Goal: Task Accomplishment & Management: Complete application form

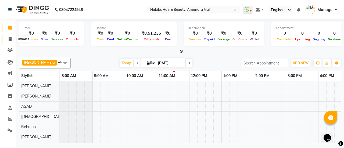
click at [10, 38] on icon at bounding box center [10, 39] width 3 height 4
select select "5399"
select select "service"
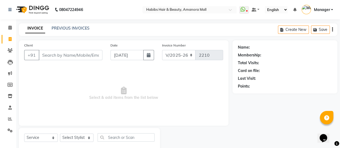
click at [60, 55] on input "Client" at bounding box center [71, 55] width 64 height 10
type input "8999090543"
click at [88, 55] on span "Add Client" at bounding box center [88, 54] width 21 height 5
select select "22"
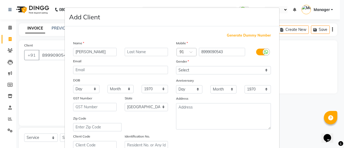
type input "[PERSON_NAME]"
click at [202, 68] on select "Select [DEMOGRAPHIC_DATA] [DEMOGRAPHIC_DATA] Other Prefer Not To Say" at bounding box center [223, 70] width 95 height 8
select select "[DEMOGRAPHIC_DATA]"
click at [176, 66] on select "Select [DEMOGRAPHIC_DATA] [DEMOGRAPHIC_DATA] Other Prefer Not To Say" at bounding box center [223, 70] width 95 height 8
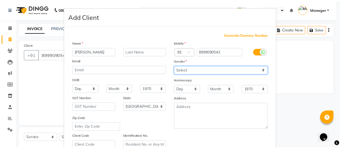
scroll to position [99, 0]
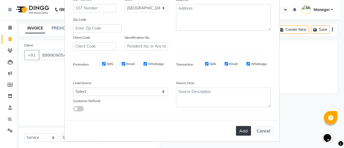
click at [240, 128] on button "Add" at bounding box center [243, 131] width 15 height 10
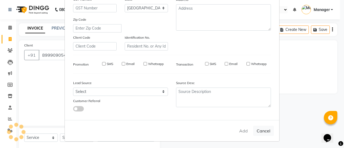
type input "89******43"
select select
select select "null"
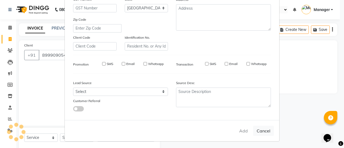
select select
checkbox input "false"
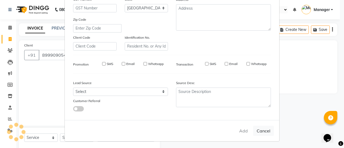
checkbox input "false"
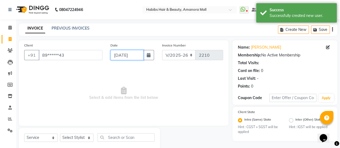
click at [134, 55] on input "[DATE]" at bounding box center [126, 55] width 33 height 10
select select "9"
select select "2025"
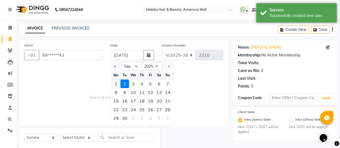
click at [115, 83] on div "1" at bounding box center [116, 83] width 9 height 9
type input "[DATE]"
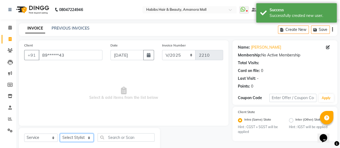
click at [80, 139] on select "Select Stylist [PERSON_NAME] Bhagavantu Kalyani [PERSON_NAME] Manager [PERSON_N…" at bounding box center [77, 137] width 34 height 8
select select "69806"
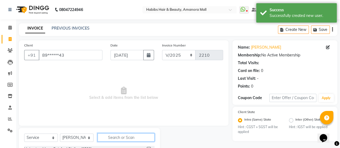
click at [118, 139] on input "text" at bounding box center [125, 137] width 57 height 8
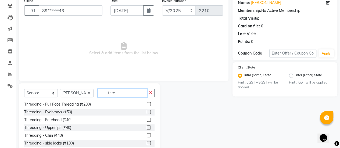
scroll to position [46, 0]
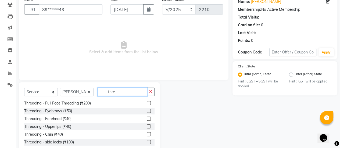
type input "thre"
click at [147, 110] on label at bounding box center [149, 111] width 4 height 4
click at [147, 110] on input "checkbox" at bounding box center [148, 110] width 3 height 3
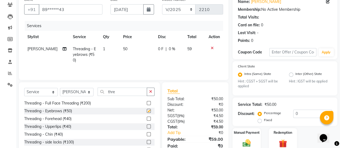
checkbox input "false"
click at [147, 118] on label at bounding box center [149, 118] width 4 height 4
click at [147, 118] on input "checkbox" at bounding box center [148, 118] width 3 height 3
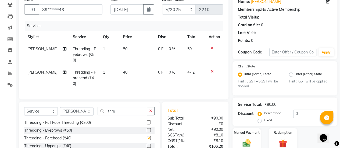
checkbox input "false"
click at [123, 50] on span "50" at bounding box center [125, 48] width 4 height 5
select select "69806"
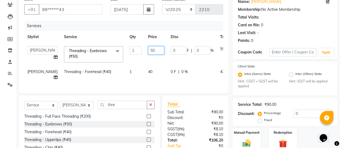
click at [148, 49] on input "50" at bounding box center [156, 50] width 16 height 8
type input "80"
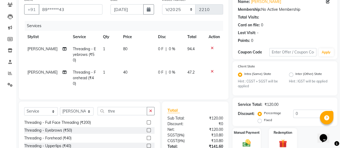
click at [139, 73] on td "40" at bounding box center [137, 77] width 35 height 23
select select "69806"
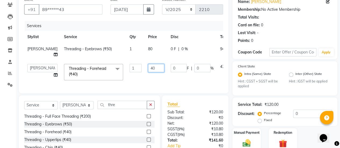
click at [148, 68] on input "40" at bounding box center [156, 68] width 16 height 8
type input "60"
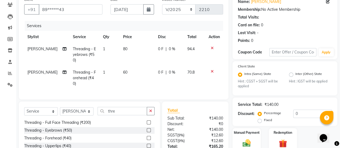
click at [143, 82] on td "60" at bounding box center [137, 77] width 35 height 23
select select "69806"
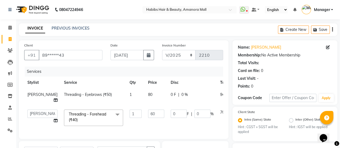
scroll to position [84, 0]
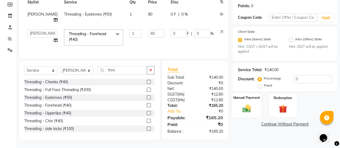
click at [245, 104] on img at bounding box center [246, 109] width 14 height 10
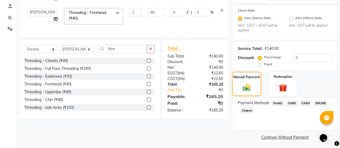
scroll to position [103, 0]
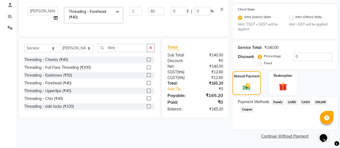
click at [319, 100] on span "ONLINE" at bounding box center [320, 102] width 14 height 6
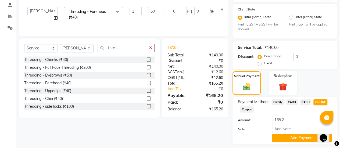
scroll to position [118, 0]
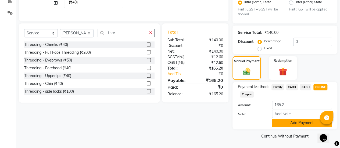
click at [285, 122] on button "Add Payment" at bounding box center [302, 123] width 60 height 8
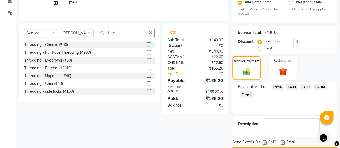
scroll to position [132, 0]
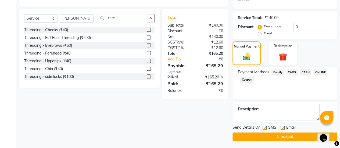
click at [282, 127] on label at bounding box center [282, 128] width 4 height 4
click at [282, 127] on input "checkbox" at bounding box center [281, 127] width 3 height 3
checkbox input "false"
click at [281, 136] on button "Checkout" at bounding box center [284, 136] width 105 height 8
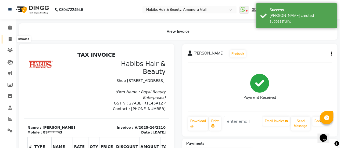
click at [10, 38] on icon at bounding box center [10, 39] width 3 height 4
select select "5399"
select select "service"
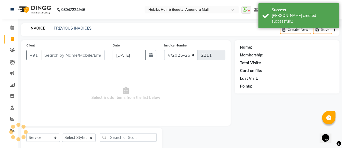
scroll to position [13, 0]
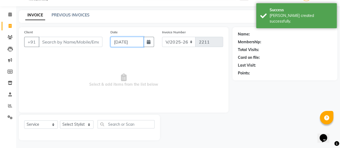
click at [124, 37] on input "[DATE]" at bounding box center [126, 42] width 33 height 10
select select "9"
select select "2025"
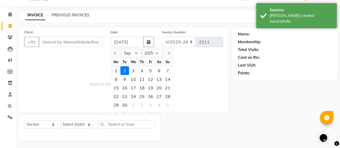
click at [118, 71] on div "1" at bounding box center [116, 70] width 9 height 9
type input "[DATE]"
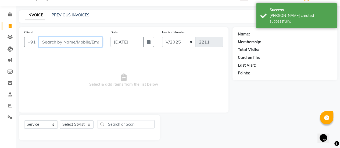
click at [52, 43] on input "Client" at bounding box center [71, 42] width 64 height 10
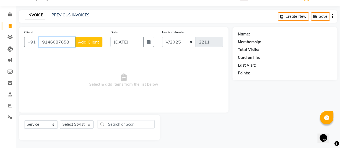
type input "9146087658"
click at [89, 39] on button "Add Client" at bounding box center [89, 42] width 28 height 10
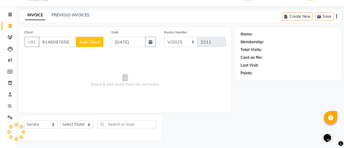
select select "22"
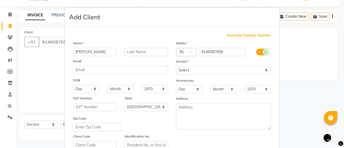
type input "[PERSON_NAME]"
click at [201, 67] on select "Select [DEMOGRAPHIC_DATA] [DEMOGRAPHIC_DATA] Other Prefer Not To Say" at bounding box center [223, 70] width 95 height 8
select select "[DEMOGRAPHIC_DATA]"
click at [176, 66] on select "Select [DEMOGRAPHIC_DATA] [DEMOGRAPHIC_DATA] Other Prefer Not To Say" at bounding box center [223, 70] width 95 height 8
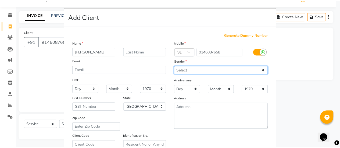
scroll to position [99, 0]
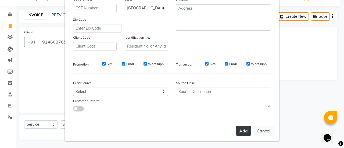
click at [240, 130] on button "Add" at bounding box center [243, 131] width 15 height 10
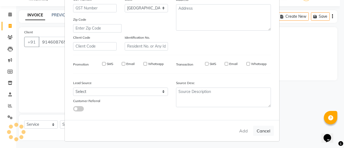
type input "91******58"
select select
select select "null"
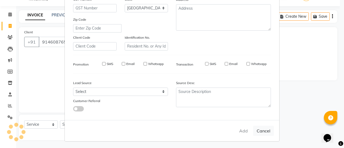
select select
checkbox input "false"
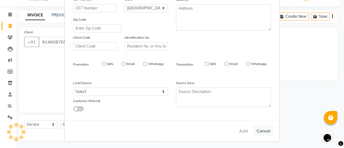
checkbox input "false"
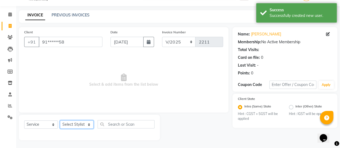
click at [85, 126] on select "Select Stylist [PERSON_NAME] Bhagavantu Kalyani [PERSON_NAME] Manager [PERSON_N…" at bounding box center [77, 124] width 34 height 8
select select "69806"
click at [60, 120] on select "Select Stylist [PERSON_NAME] Bhagavantu Kalyani [PERSON_NAME] Manager [PERSON_N…" at bounding box center [77, 124] width 34 height 8
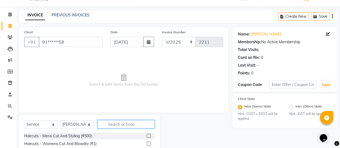
click at [115, 120] on input "text" at bounding box center [125, 124] width 57 height 8
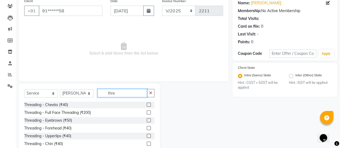
scroll to position [45, 0]
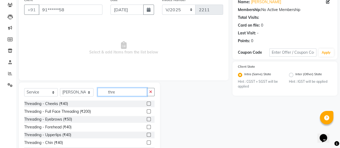
type input "thre"
click at [147, 118] on label at bounding box center [149, 119] width 4 height 4
click at [147, 118] on input "checkbox" at bounding box center [148, 119] width 3 height 3
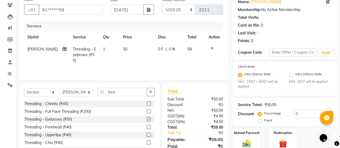
checkbox input "false"
click at [123, 47] on span "50" at bounding box center [125, 49] width 4 height 5
select select "69806"
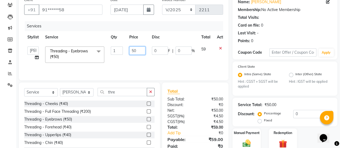
click at [134, 49] on input "50" at bounding box center [137, 50] width 16 height 8
type input "80"
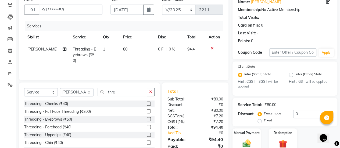
click at [119, 59] on tr "[PERSON_NAME] Threading - Eyebrows (₹50) 1 80 0 F | 0 % 94.4" at bounding box center [123, 54] width 199 height 23
click at [89, 93] on select "Select Stylist [PERSON_NAME] Bhagavantu Kalyani [PERSON_NAME] Manager [PERSON_N…" at bounding box center [77, 92] width 34 height 8
select select "51687"
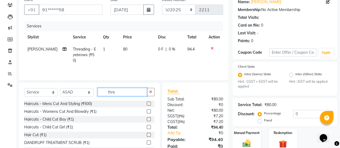
click at [119, 92] on input "thre" at bounding box center [121, 92] width 49 height 8
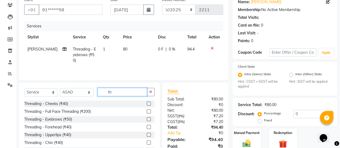
type input "t"
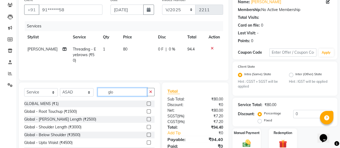
type input "glo"
click at [147, 110] on label at bounding box center [149, 111] width 4 height 4
click at [147, 110] on input "checkbox" at bounding box center [148, 111] width 3 height 3
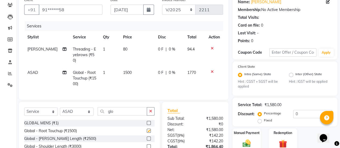
checkbox input "false"
click at [119, 115] on input "glo" at bounding box center [121, 111] width 49 height 8
type input "g"
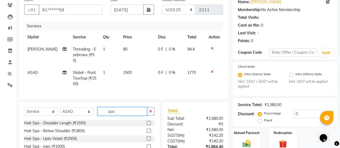
scroll to position [90, 0]
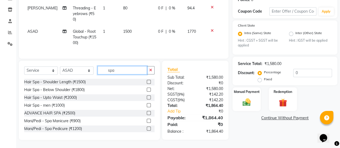
type input "spa"
click at [147, 89] on label at bounding box center [149, 90] width 4 height 4
click at [147, 89] on input "checkbox" at bounding box center [148, 89] width 3 height 3
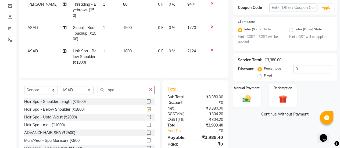
checkbox input "false"
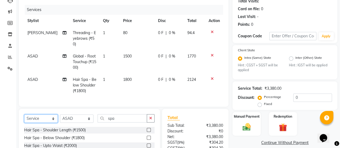
click at [49, 122] on select "Select Service Product Membership Package Voucher Prepaid Gift Card" at bounding box center [41, 118] width 34 height 8
click at [24, 118] on select "Select Service Product Membership Package Voucher Prepaid Gift Card" at bounding box center [41, 118] width 34 height 8
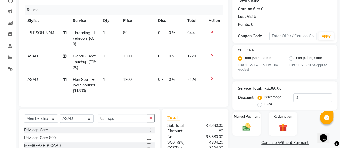
click at [147, 132] on label at bounding box center [149, 130] width 4 height 4
click at [147, 132] on input "checkbox" at bounding box center [148, 129] width 3 height 3
select select "select"
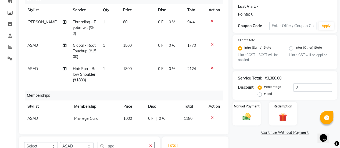
scroll to position [72, 0]
click at [169, 66] on span "0 %" at bounding box center [172, 69] width 6 height 6
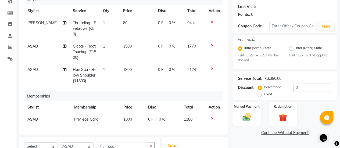
select select "51687"
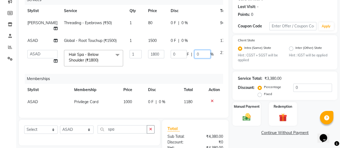
click at [194, 53] on input "0" at bounding box center [202, 54] width 16 height 8
type input "30"
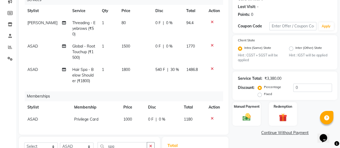
click at [142, 38] on tbody "[PERSON_NAME] Threading - Eyebrows (₹50) 1 80 0 F | 0 % 94.4 ASAD Global - Root…" at bounding box center [123, 52] width 199 height 70
click at [121, 45] on span "1500" at bounding box center [125, 46] width 9 height 5
select select "51687"
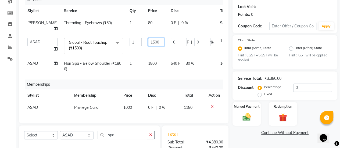
click at [148, 40] on input "1500" at bounding box center [156, 42] width 16 height 8
type input "2800"
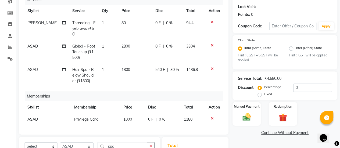
click at [190, 55] on tr "ASAD Global - Root Touchup (₹1500) 1 2800 0 F | 0 % 3304" at bounding box center [123, 51] width 199 height 23
click at [166, 47] on span "0 %" at bounding box center [169, 46] width 6 height 6
select select "51687"
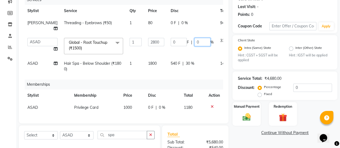
click at [194, 42] on input "0" at bounding box center [202, 42] width 16 height 8
type input "30"
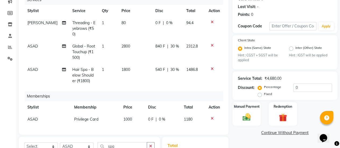
click at [140, 56] on td "2800" at bounding box center [135, 51] width 34 height 23
select select "51687"
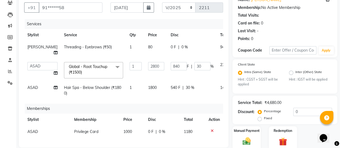
scroll to position [48, 0]
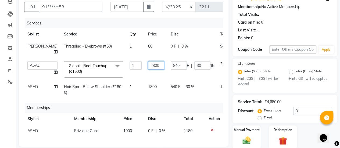
click at [148, 65] on input "2800" at bounding box center [156, 65] width 16 height 8
click at [148, 64] on input "2800" at bounding box center [156, 65] width 16 height 8
type input "3500"
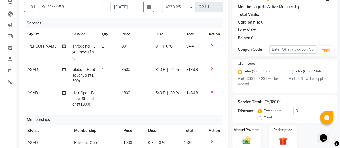
click at [125, 54] on tr "[PERSON_NAME] Threading - Eyebrows (₹50) 1 80 0 F | 0 % 94.4" at bounding box center [123, 51] width 199 height 23
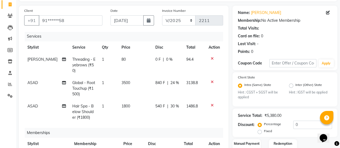
scroll to position [34, 0]
click at [122, 81] on span "3500" at bounding box center [125, 83] width 9 height 5
select select "51687"
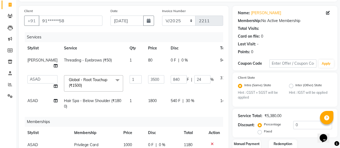
scroll to position [0, 0]
click at [148, 79] on input "3500" at bounding box center [156, 79] width 16 height 8
type input "2800"
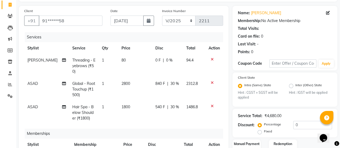
click at [127, 67] on tr "[PERSON_NAME] Threading - Eyebrows (₹50) 1 80 0 F | 0 % 94.4" at bounding box center [123, 65] width 199 height 23
click at [123, 104] on span "1800" at bounding box center [125, 106] width 9 height 5
select select "51687"
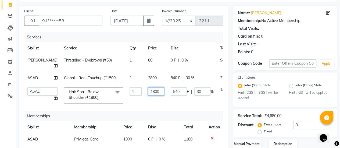
click at [148, 90] on input "1800" at bounding box center [156, 91] width 16 height 8
type input "1"
type input "2160"
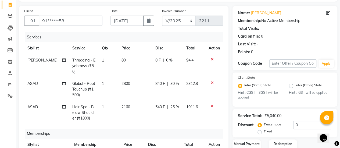
click at [141, 103] on td "2160" at bounding box center [135, 112] width 34 height 23
select select "51687"
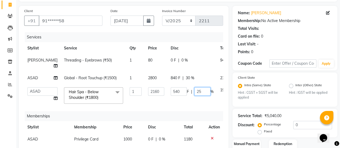
click at [194, 91] on input "25" at bounding box center [202, 91] width 16 height 8
click at [194, 91] on input "35" at bounding box center [202, 91] width 16 height 8
type input "30"
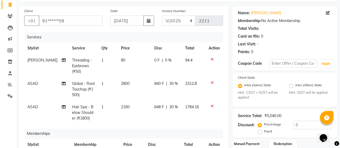
click at [176, 61] on td "0 F | 0 %" at bounding box center [166, 65] width 31 height 23
select select "69806"
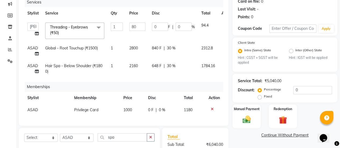
scroll to position [69, 0]
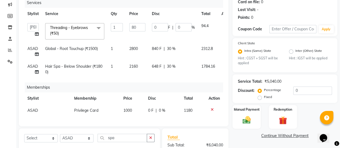
click at [133, 67] on span "2160" at bounding box center [133, 66] width 9 height 5
select select "51687"
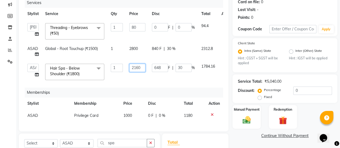
click at [138, 67] on input "2160" at bounding box center [137, 68] width 16 height 8
type input "2200"
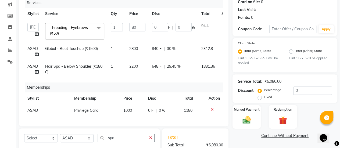
click at [144, 74] on td "2200" at bounding box center [137, 69] width 23 height 18
select select "51687"
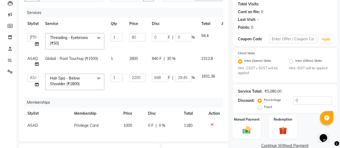
scroll to position [119, 0]
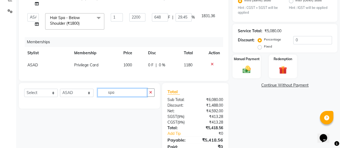
click at [123, 97] on input "spa" at bounding box center [121, 92] width 49 height 8
type input "s"
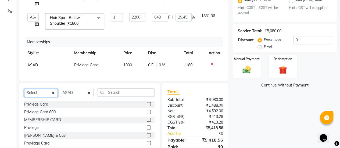
click at [51, 96] on select "Select Service Product Package Voucher Prepaid Gift Card" at bounding box center [41, 93] width 34 height 8
select select "service"
click at [24, 92] on select "Select Service Product Package Voucher Prepaid Gift Card" at bounding box center [41, 93] width 34 height 8
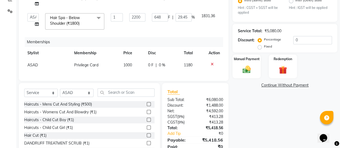
click at [147, 106] on label at bounding box center [149, 104] width 4 height 4
click at [147, 106] on input "checkbox" at bounding box center [148, 104] width 3 height 3
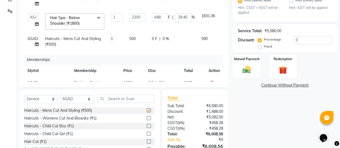
checkbox input "false"
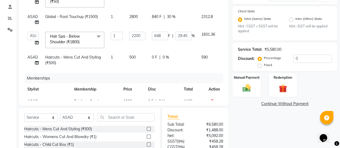
scroll to position [100, 0]
click at [130, 56] on span "500" at bounding box center [132, 57] width 6 height 5
select select "51687"
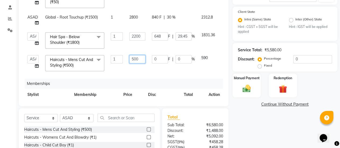
click at [134, 59] on input "500" at bounding box center [137, 59] width 16 height 8
type input "400"
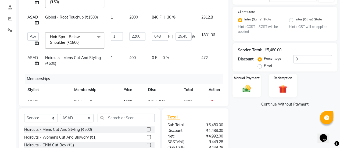
click at [135, 71] on div "Services Stylist Service Qty Price Disc Total Action [PERSON_NAME] Bhagavantu K…" at bounding box center [123, 33] width 199 height 134
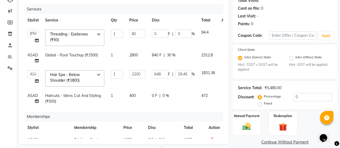
scroll to position [61, 0]
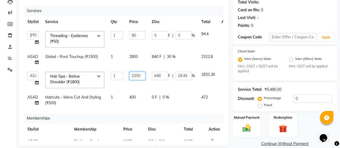
click at [144, 76] on input "2200" at bounding box center [137, 76] width 16 height 8
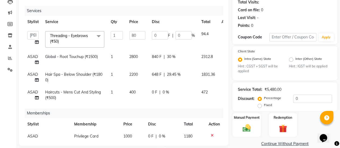
click at [132, 57] on span "2800" at bounding box center [133, 56] width 9 height 5
select select "51687"
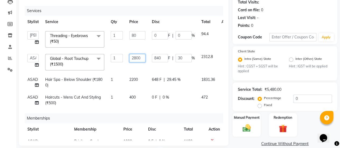
click at [144, 58] on input "2800" at bounding box center [137, 58] width 16 height 8
type input "2"
type input "1800"
click at [151, 68] on tbody "[PERSON_NAME] Bhagavantu Kalyani [PERSON_NAME] Manager [PERSON_NAME] POOJA [PER…" at bounding box center [130, 68] width 212 height 81
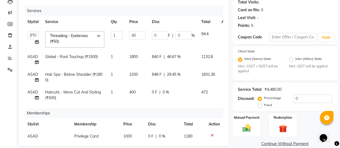
click at [175, 65] on td "840 F | 46.67 %" at bounding box center [172, 60] width 49 height 18
select select "51687"
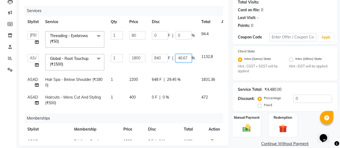
click at [188, 56] on input "46.67" at bounding box center [183, 58] width 16 height 8
type input "4"
type input "30"
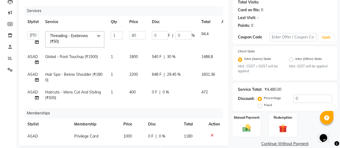
click at [154, 71] on tbody "[PERSON_NAME] Bhagavantu Kalyani [PERSON_NAME] Manager [PERSON_NAME] POOJA [PER…" at bounding box center [130, 66] width 212 height 76
click at [176, 76] on span "29.45 %" at bounding box center [174, 75] width 14 height 6
select select "51687"
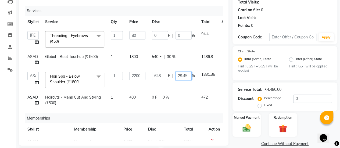
click at [189, 75] on input "29.45" at bounding box center [183, 76] width 16 height 8
type input "2"
type input "30"
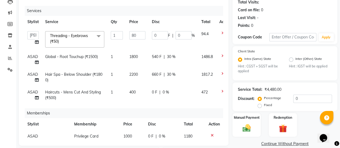
click at [150, 87] on tbody "[PERSON_NAME] Bhagavantu Kalyani [PERSON_NAME] Manager [PERSON_NAME] POOJA [PER…" at bounding box center [128, 66] width 209 height 76
click at [163, 92] on span "0 %" at bounding box center [165, 92] width 6 height 6
select select "51687"
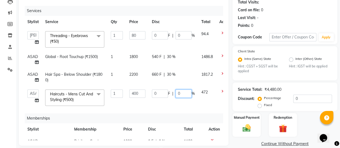
click at [177, 93] on input "0" at bounding box center [183, 93] width 16 height 8
type input "30"
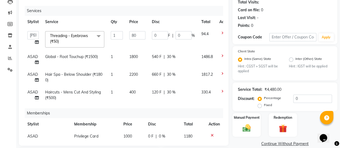
click at [135, 105] on div "Services Stylist Service Qty Price Disc Total Action [PERSON_NAME] Bhagavantu K…" at bounding box center [123, 73] width 199 height 134
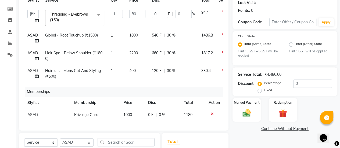
scroll to position [75, 0]
click at [135, 51] on span "2200" at bounding box center [133, 53] width 9 height 5
select select "51687"
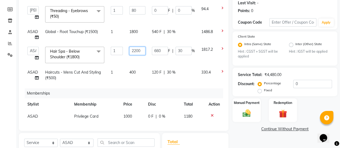
click at [136, 50] on input "2200" at bounding box center [137, 51] width 16 height 8
type input "2800"
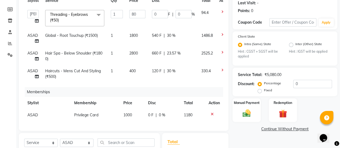
click at [137, 59] on td "2800" at bounding box center [137, 56] width 23 height 18
select select "51687"
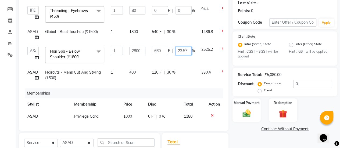
click at [189, 50] on input "23.57" at bounding box center [183, 51] width 16 height 8
type input "2"
type input "30"
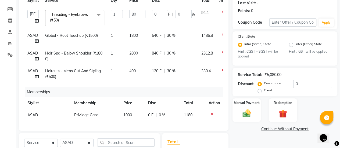
click at [148, 59] on td "840 F | 30 %" at bounding box center [172, 56] width 49 height 18
select select "51687"
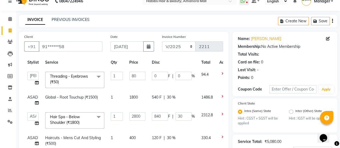
scroll to position [0, 0]
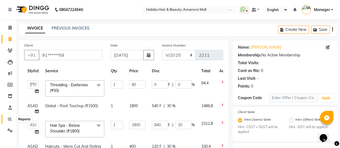
click at [9, 121] on icon at bounding box center [10, 119] width 4 height 4
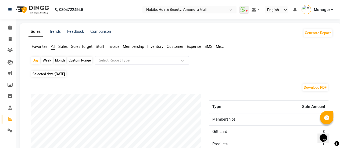
click at [54, 74] on span "Selected date: [DATE]" at bounding box center [48, 74] width 35 height 7
select select "9"
select select "2025"
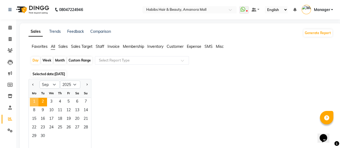
click at [34, 99] on span "1" at bounding box center [34, 102] width 9 height 9
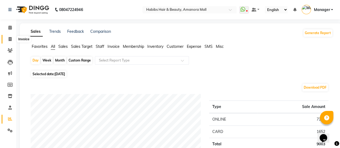
click at [9, 39] on icon at bounding box center [10, 39] width 3 height 4
select select "5399"
select select "service"
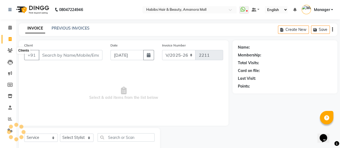
scroll to position [13, 0]
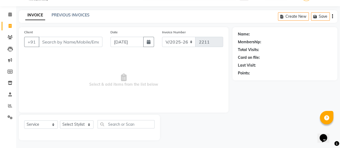
click at [74, 43] on input "Client" at bounding box center [71, 42] width 64 height 10
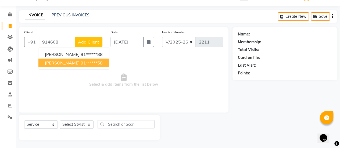
click at [81, 61] on ngb-highlight "91******58" at bounding box center [92, 62] width 22 height 5
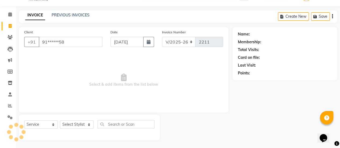
type input "91******58"
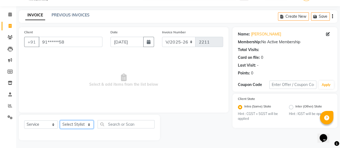
click at [86, 126] on select "Select Stylist [PERSON_NAME] Bhagavantu Kalyani [PERSON_NAME] Manager [PERSON_N…" at bounding box center [77, 124] width 34 height 8
select select "51687"
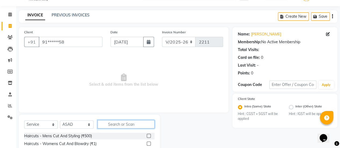
click at [105, 125] on input "text" at bounding box center [125, 124] width 57 height 8
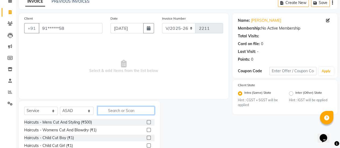
scroll to position [27, 0]
click at [147, 121] on label at bounding box center [149, 122] width 4 height 4
click at [147, 121] on input "checkbox" at bounding box center [148, 121] width 3 height 3
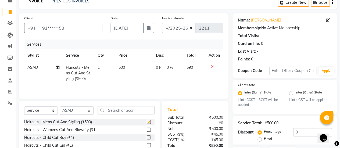
checkbox input "false"
click at [111, 108] on input "text" at bounding box center [125, 110] width 57 height 8
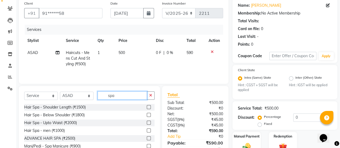
scroll to position [42, 0]
type input "spa"
click at [147, 114] on label at bounding box center [149, 114] width 4 height 4
click at [147, 114] on input "checkbox" at bounding box center [148, 114] width 3 height 3
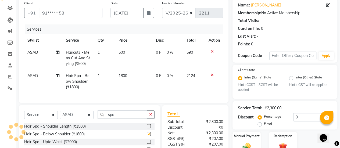
checkbox input "false"
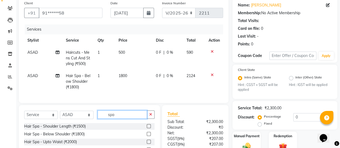
click at [126, 116] on input "spa" at bounding box center [121, 114] width 49 height 8
type input "s"
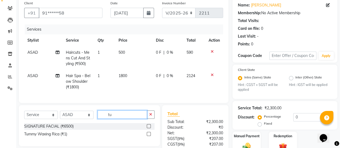
type input "t"
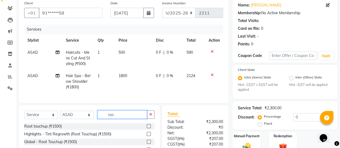
scroll to position [90, 0]
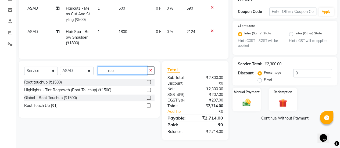
type input "roo"
click at [148, 82] on label at bounding box center [149, 82] width 4 height 4
click at [148, 82] on input "checkbox" at bounding box center [148, 82] width 3 height 3
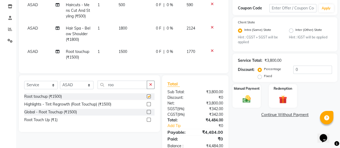
checkbox input "false"
click at [87, 89] on select "Select Stylist [PERSON_NAME] Bhagavantu Kalyani [PERSON_NAME] Manager [PERSON_N…" at bounding box center [77, 85] width 34 height 8
click at [46, 86] on select "Select Service Product Membership Package Voucher Prepaid Gift Card" at bounding box center [41, 85] width 34 height 8
click at [24, 85] on select "Select Service Product Membership Package Voucher Prepaid Gift Card" at bounding box center [41, 85] width 34 height 8
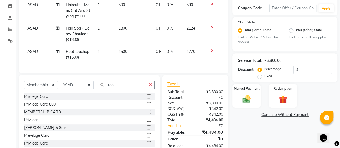
click at [147, 98] on label at bounding box center [149, 96] width 4 height 4
click at [147, 98] on input "checkbox" at bounding box center [148, 96] width 3 height 3
select select "select"
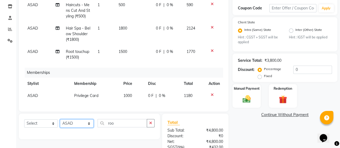
click at [90, 125] on select "Select Stylist [PERSON_NAME] Bhagavantu Kalyani [PERSON_NAME] Manager [PERSON_N…" at bounding box center [77, 123] width 34 height 8
select select "69806"
click at [60, 123] on select "Select Stylist [PERSON_NAME] Bhagavantu Kalyani [PERSON_NAME] Manager [PERSON_N…" at bounding box center [77, 123] width 34 height 8
click at [54, 127] on select "Select Service Product Package Voucher Prepaid Gift Card" at bounding box center [41, 123] width 34 height 8
select select "service"
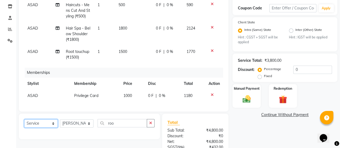
click at [24, 123] on select "Select Service Product Package Voucher Prepaid Gift Card" at bounding box center [41, 123] width 34 height 8
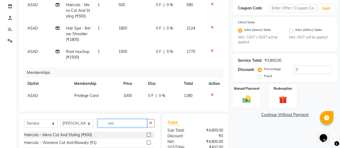
click at [128, 127] on input "roo" at bounding box center [121, 123] width 49 height 8
type input "r"
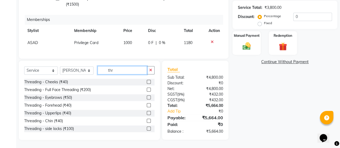
scroll to position [146, 0]
type input "thr"
click at [147, 96] on label at bounding box center [149, 97] width 4 height 4
click at [147, 96] on input "checkbox" at bounding box center [148, 97] width 3 height 3
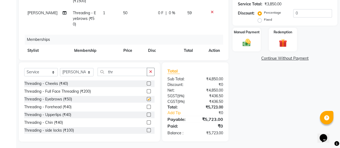
checkbox input "false"
click at [123, 12] on span "50" at bounding box center [125, 12] width 4 height 5
select select "69806"
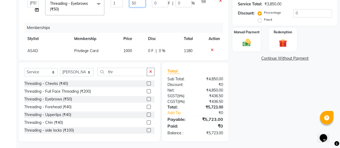
click at [134, 2] on input "50" at bounding box center [137, 3] width 16 height 8
type input "80"
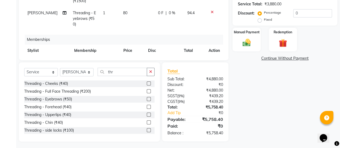
click at [130, 14] on td "80" at bounding box center [137, 18] width 35 height 23
select select "69806"
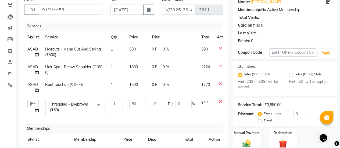
scroll to position [46, 0]
click at [134, 83] on span "1500" at bounding box center [133, 84] width 9 height 5
select select "51687"
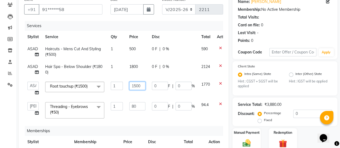
click at [136, 86] on input "1500" at bounding box center [137, 86] width 16 height 8
click at [138, 86] on input "2100" at bounding box center [137, 86] width 16 height 8
type input "2160"
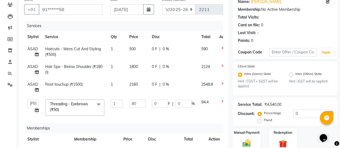
click at [133, 65] on span "1800" at bounding box center [133, 66] width 9 height 5
select select "51687"
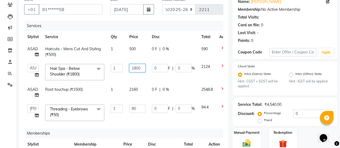
click at [136, 68] on input "1800" at bounding box center [137, 68] width 16 height 8
type input "2200"
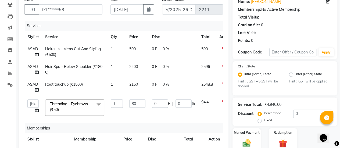
click at [136, 76] on td "2200" at bounding box center [137, 70] width 23 height 18
select select "51687"
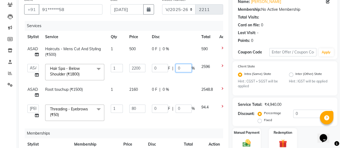
click at [176, 67] on input "0" at bounding box center [183, 68] width 16 height 8
type input "30"
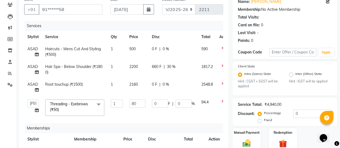
click at [158, 48] on div "0 F | 0 %" at bounding box center [173, 49] width 43 height 6
select select "51687"
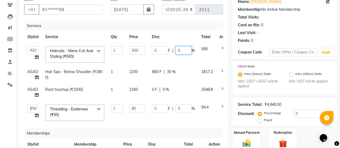
click at [176, 51] on input "0" at bounding box center [183, 50] width 16 height 8
type input "30"
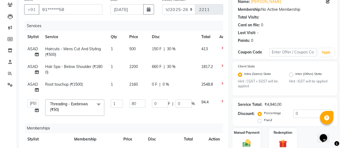
click at [161, 89] on td "0 F | 0 %" at bounding box center [172, 87] width 49 height 18
select select "51687"
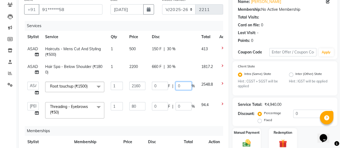
click at [177, 85] on input "0" at bounding box center [183, 86] width 16 height 8
type input "30"
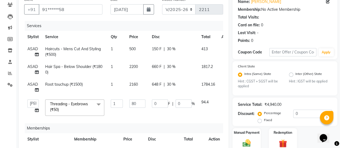
click at [159, 97] on tbody "ASAD Haircuts - Mens Cut And Styling (₹500) 1 500 150 F | 30 % 413 ASAD Hair Sp…" at bounding box center [130, 81] width 212 height 76
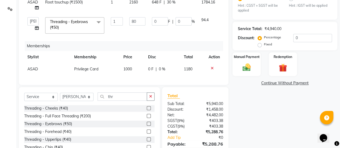
scroll to position [0, 0]
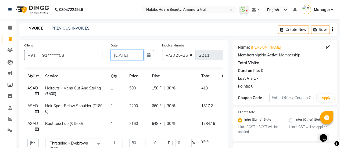
click at [124, 53] on input "[DATE]" at bounding box center [126, 55] width 33 height 10
select select "9"
select select "2025"
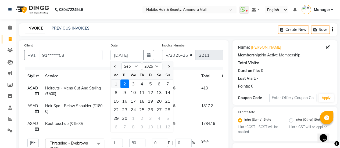
click at [115, 82] on div "1" at bounding box center [116, 83] width 9 height 9
type input "[DATE]"
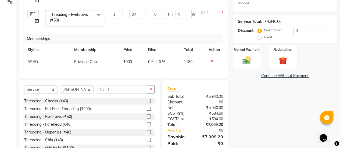
scroll to position [136, 0]
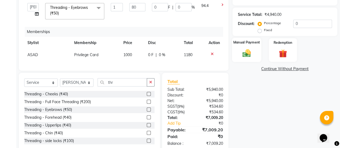
click at [247, 56] on img at bounding box center [246, 53] width 14 height 10
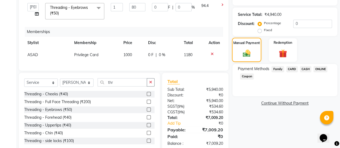
scroll to position [147, 0]
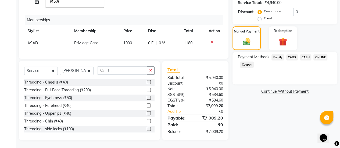
click at [320, 55] on span "ONLINE" at bounding box center [320, 57] width 14 height 6
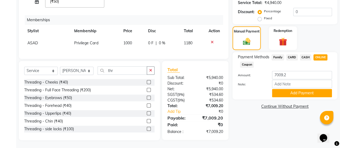
click at [167, 30] on th "Disc" at bounding box center [162, 31] width 36 height 12
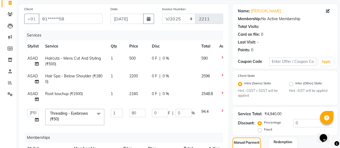
scroll to position [37, 0]
click at [163, 55] on span "0 %" at bounding box center [165, 58] width 6 height 6
select select "51687"
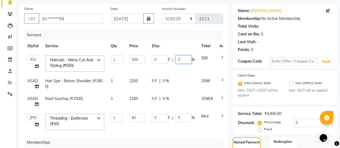
click at [175, 60] on input "0" at bounding box center [183, 59] width 16 height 8
type input "30"
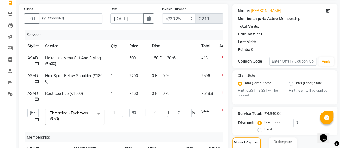
click at [164, 79] on td "0 F | 0 %" at bounding box center [172, 79] width 49 height 18
select select "51687"
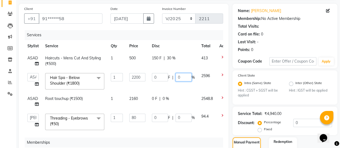
click at [176, 78] on input "0" at bounding box center [183, 77] width 16 height 8
type input "30"
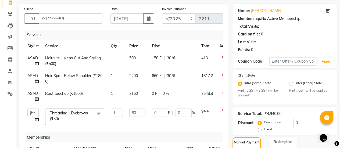
click at [166, 98] on td "0 F | 0 %" at bounding box center [172, 97] width 49 height 18
select select "51687"
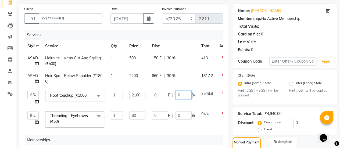
click at [175, 95] on input "0" at bounding box center [183, 95] width 16 height 8
type input "30"
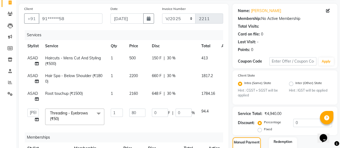
click at [162, 84] on td "660 F | 30 %" at bounding box center [172, 79] width 49 height 18
select select "51687"
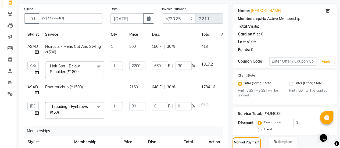
scroll to position [147, 0]
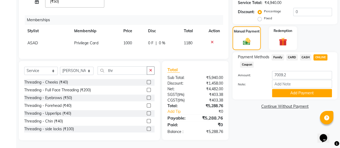
click at [306, 56] on span "CASH" at bounding box center [306, 57] width 12 height 6
type input "5288.76"
click at [320, 53] on div "Payment Methods Family CARD CASH ONLINE Coupon Amount: 5288.76 Note: Add Payment" at bounding box center [284, 75] width 105 height 47
click at [320, 57] on span "ONLINE" at bounding box center [320, 57] width 14 height 6
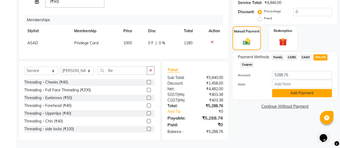
click at [303, 92] on button "Add Payment" at bounding box center [302, 93] width 60 height 8
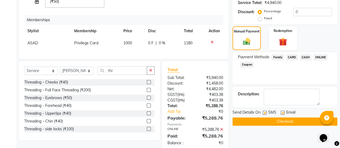
scroll to position [158, 0]
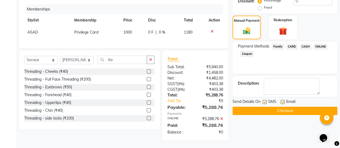
click at [282, 101] on label at bounding box center [282, 102] width 4 height 4
click at [282, 101] on input "checkbox" at bounding box center [281, 101] width 3 height 3
checkbox input "false"
click at [271, 110] on button "Checkout" at bounding box center [284, 111] width 105 height 8
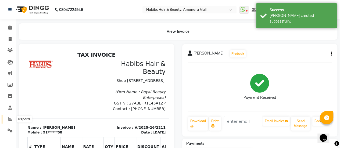
click at [12, 119] on span at bounding box center [9, 119] width 9 height 6
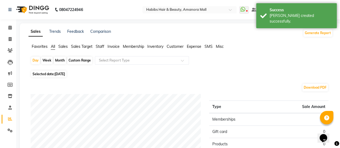
click at [56, 72] on span "[DATE]" at bounding box center [59, 74] width 10 height 4
select select "9"
select select "2025"
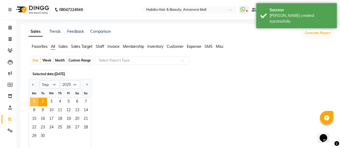
click at [32, 99] on span "1" at bounding box center [34, 102] width 9 height 9
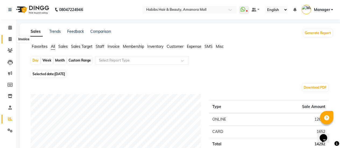
click at [9, 38] on icon at bounding box center [10, 39] width 3 height 4
select select "5399"
select select "service"
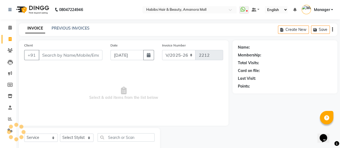
scroll to position [13, 0]
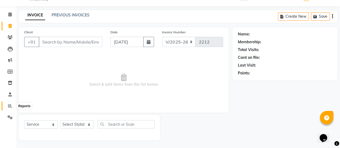
click at [11, 105] on icon at bounding box center [10, 106] width 4 height 4
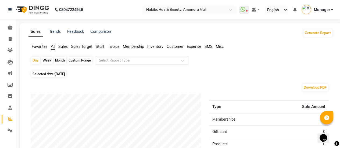
click at [62, 45] on span "Sales" at bounding box center [62, 46] width 9 height 5
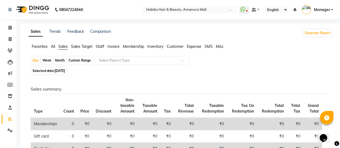
click at [53, 46] on span "All" at bounding box center [53, 46] width 4 height 5
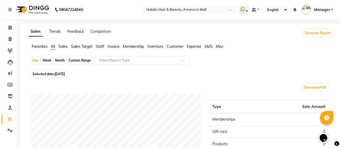
click at [65, 73] on span "[DATE]" at bounding box center [59, 74] width 10 height 4
select select "9"
select select "2025"
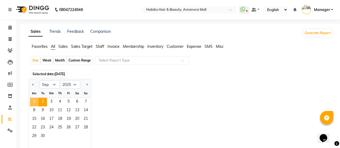
click at [34, 99] on span "1" at bounding box center [34, 102] width 9 height 9
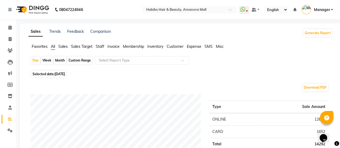
click at [61, 45] on span "Sales" at bounding box center [62, 46] width 9 height 5
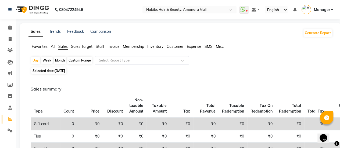
click at [54, 45] on span "All" at bounding box center [53, 46] width 4 height 5
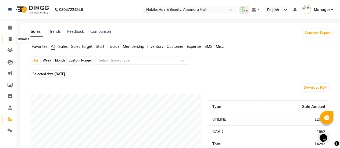
click at [9, 40] on icon at bounding box center [10, 39] width 3 height 4
select select "service"
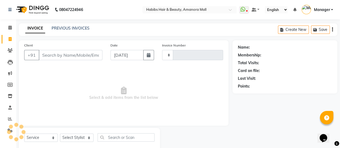
scroll to position [13, 0]
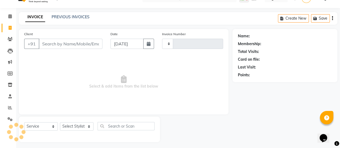
type input "2212"
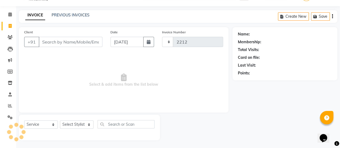
select select "5399"
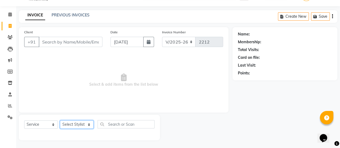
click at [85, 128] on select "Select Stylist [PERSON_NAME] Bhagavantu Kalyani [PERSON_NAME] Manager [PERSON_N…" at bounding box center [77, 124] width 34 height 8
select select "69985"
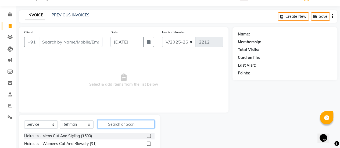
click at [106, 124] on input "text" at bounding box center [125, 124] width 57 height 8
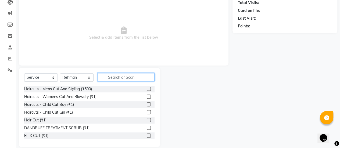
scroll to position [60, 0]
click at [147, 88] on label at bounding box center [149, 88] width 4 height 4
click at [147, 88] on input "checkbox" at bounding box center [148, 88] width 3 height 3
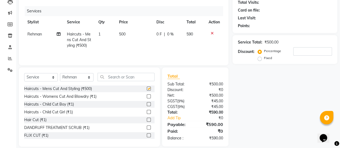
checkbox input "false"
click at [123, 32] on span "500" at bounding box center [122, 34] width 6 height 5
select select "69985"
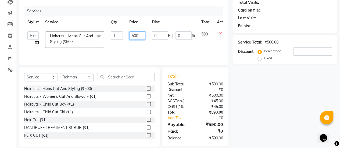
click at [133, 36] on input "500" at bounding box center [137, 35] width 16 height 8
type input "400"
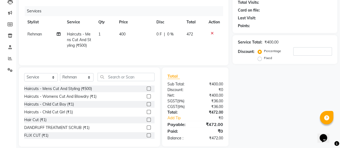
click at [155, 44] on td "0 F | 0 %" at bounding box center [168, 39] width 30 height 23
select select "69985"
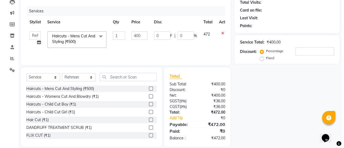
scroll to position [0, 0]
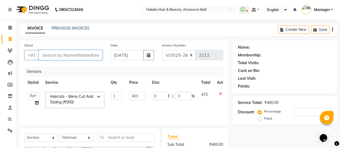
click at [54, 55] on input "Client" at bounding box center [71, 55] width 64 height 10
type input "8"
type input "0"
type input "8249521619"
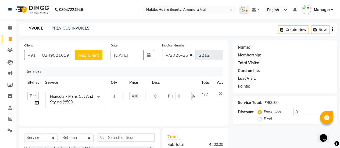
click at [93, 55] on span "Add Client" at bounding box center [88, 54] width 21 height 5
select select "22"
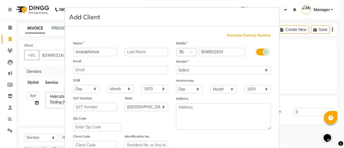
type input "shubabhishek"
click at [208, 66] on select "Select [DEMOGRAPHIC_DATA] [DEMOGRAPHIC_DATA] Other Prefer Not To Say" at bounding box center [223, 70] width 95 height 8
select select "[DEMOGRAPHIC_DATA]"
click at [176, 66] on select "Select [DEMOGRAPHIC_DATA] [DEMOGRAPHIC_DATA] Other Prefer Not To Say" at bounding box center [223, 70] width 95 height 8
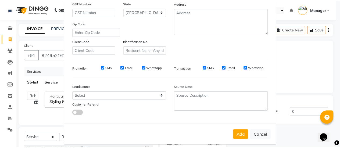
scroll to position [99, 0]
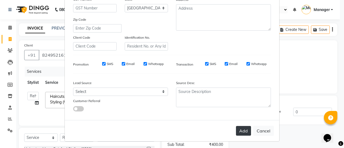
click at [242, 129] on button "Add" at bounding box center [243, 131] width 15 height 10
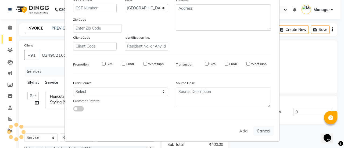
type input "82******19"
select select
select select "null"
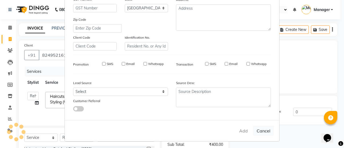
select select
checkbox input "false"
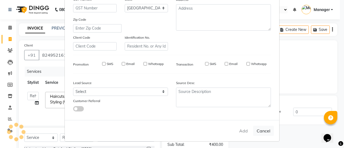
checkbox input "false"
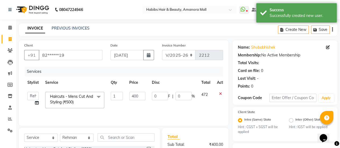
scroll to position [68, 0]
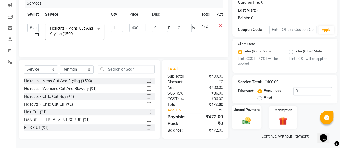
click at [247, 120] on img at bounding box center [246, 121] width 14 height 10
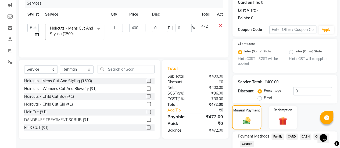
scroll to position [103, 0]
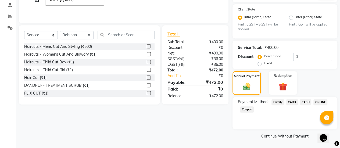
click at [321, 101] on span "ONLINE" at bounding box center [320, 102] width 14 height 6
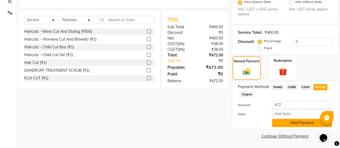
click at [288, 121] on button "Add Payment" at bounding box center [302, 123] width 60 height 8
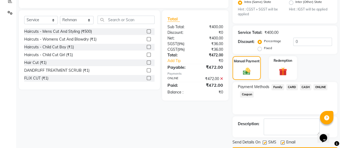
scroll to position [132, 0]
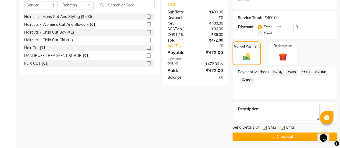
click at [282, 126] on label at bounding box center [282, 128] width 4 height 4
click at [282, 126] on input "checkbox" at bounding box center [281, 127] width 3 height 3
checkbox input "false"
click at [276, 135] on button "Checkout" at bounding box center [284, 136] width 105 height 8
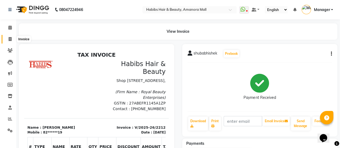
click at [9, 38] on icon at bounding box center [10, 39] width 3 height 4
select select "service"
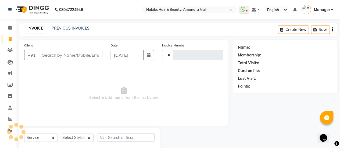
scroll to position [13, 0]
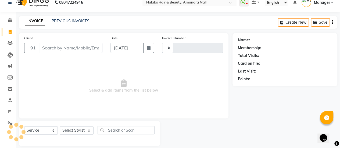
type input "2213"
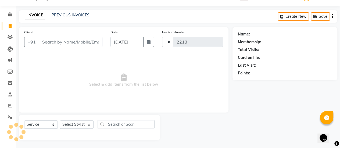
select select "5399"
click at [79, 41] on input "Client" at bounding box center [71, 42] width 64 height 10
